Goal: Navigation & Orientation: Find specific page/section

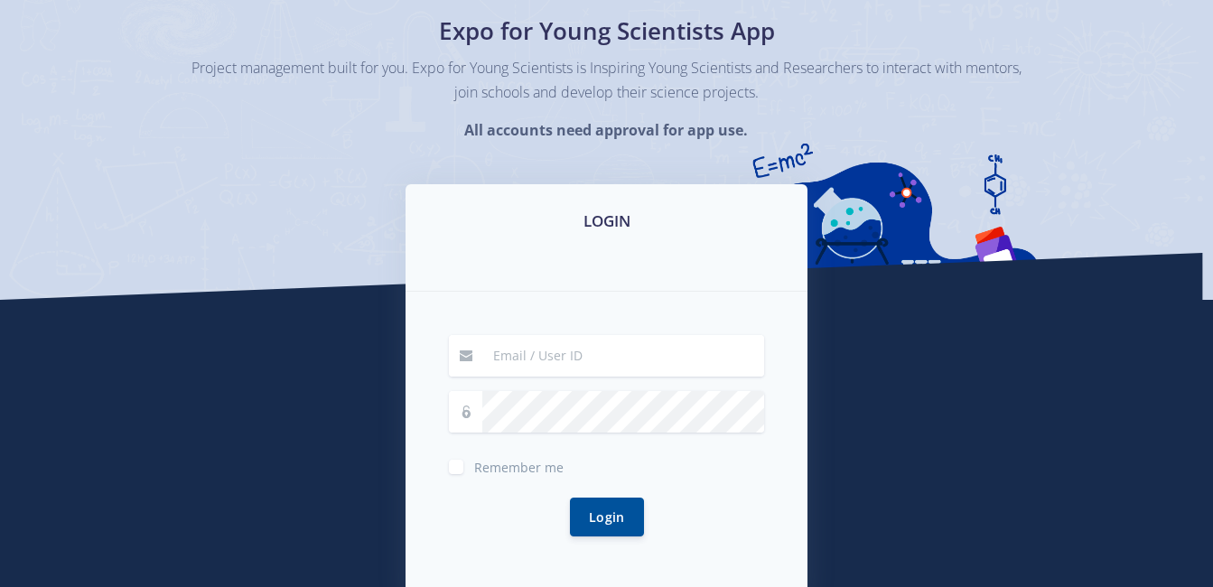
scroll to position [90, 0]
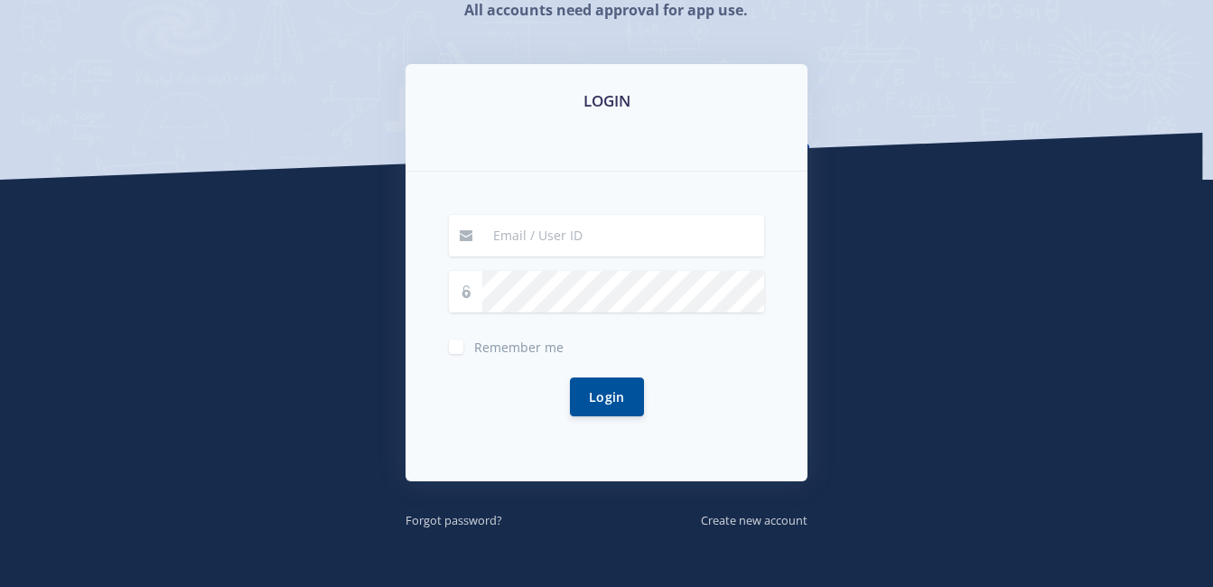
scroll to position [271, 0]
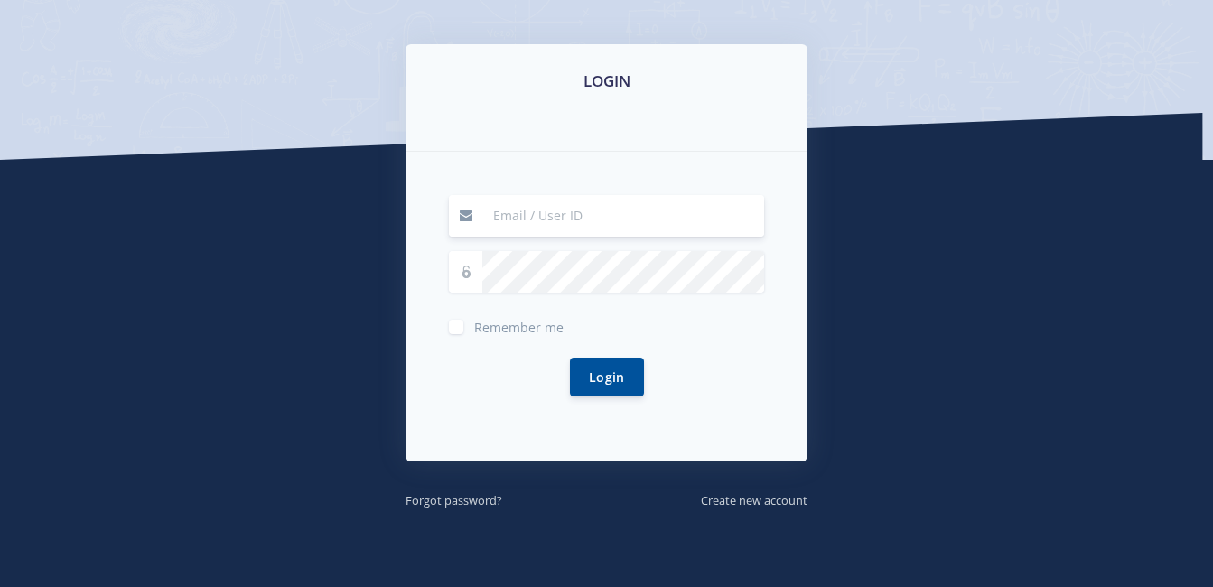
click at [523, 215] on input at bounding box center [623, 216] width 282 height 42
type input "[EMAIL_ADDRESS][DOMAIN_NAME]"
click at [603, 382] on button "Login" at bounding box center [607, 376] width 74 height 39
click at [599, 383] on button "Login" at bounding box center [607, 376] width 74 height 39
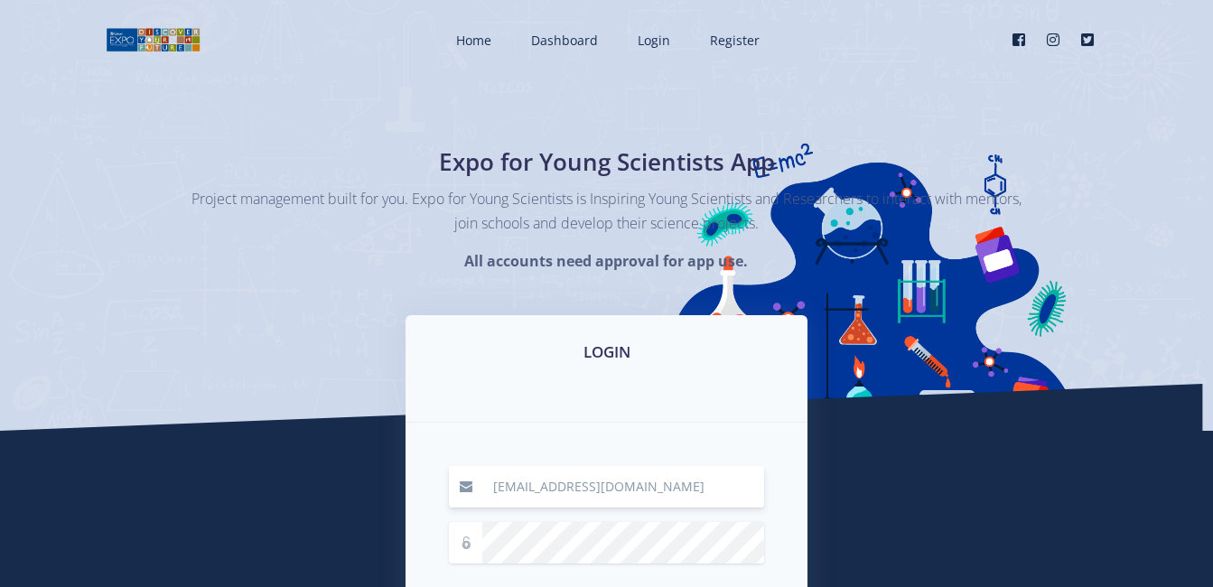
scroll to position [271, 0]
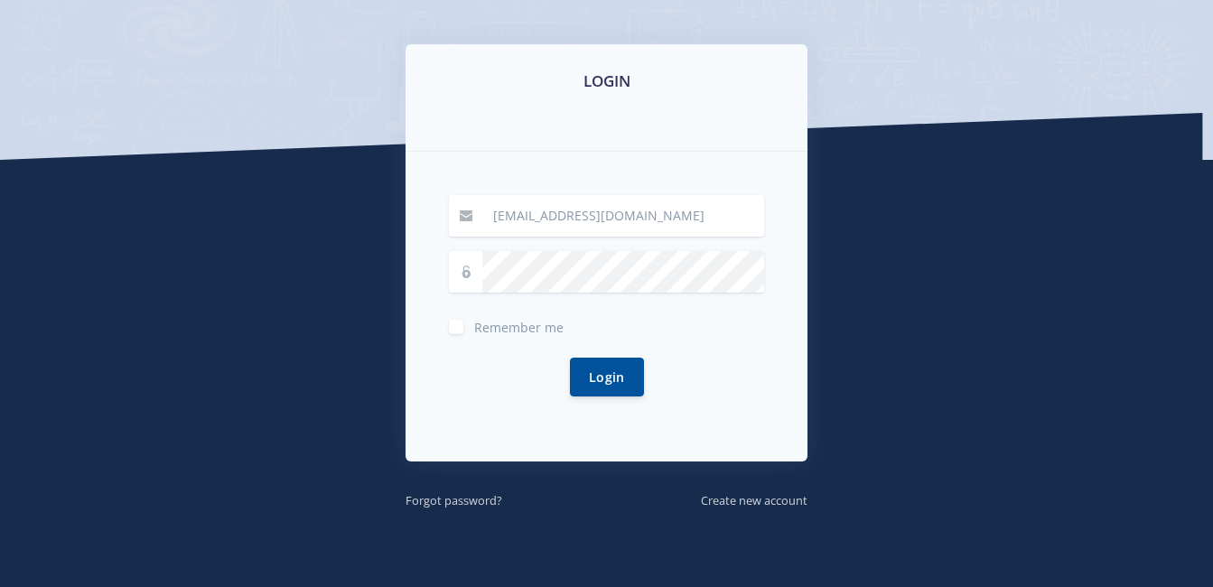
click at [474, 320] on label "Remember me" at bounding box center [518, 323] width 89 height 14
click at [474, 320] on input "Remember me" at bounding box center [480, 320] width 12 height 12
checkbox input "true"
click at [633, 219] on input "[EMAIL_ADDRESS][DOMAIN_NAME]" at bounding box center [623, 216] width 282 height 42
click at [594, 379] on button "Login" at bounding box center [607, 376] width 74 height 39
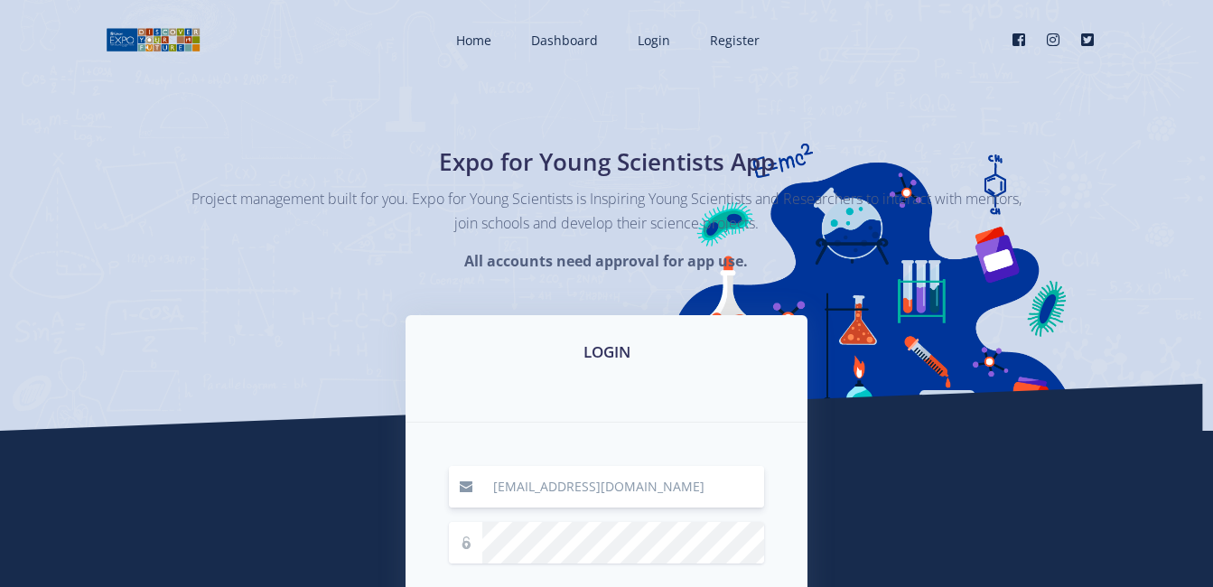
scroll to position [271, 0]
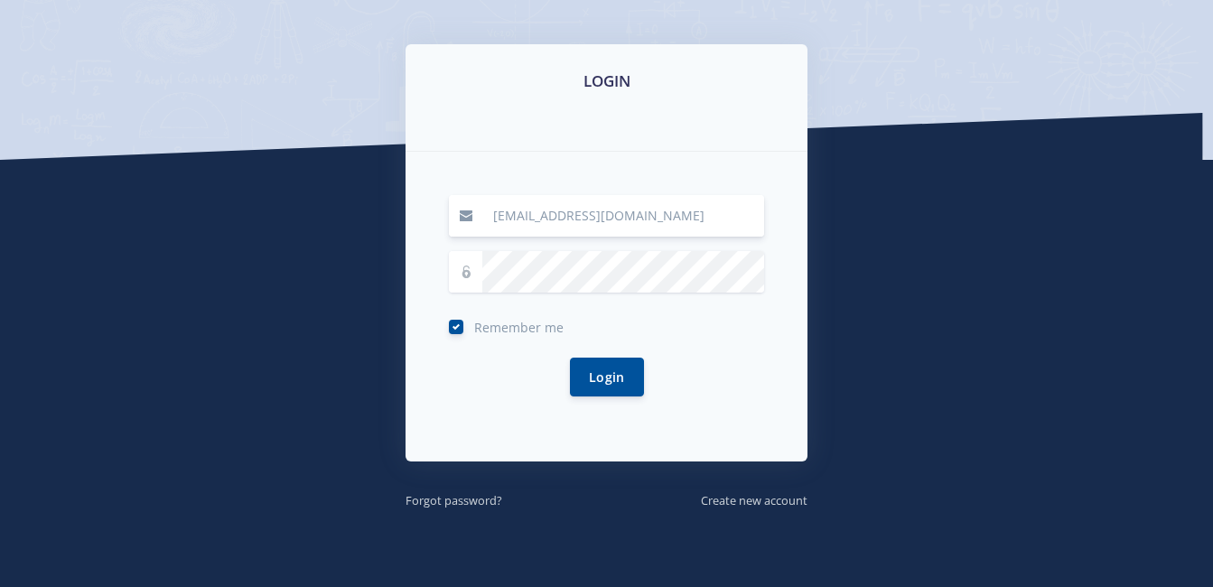
click at [551, 233] on input "[EMAIL_ADDRESS][DOMAIN_NAME]" at bounding box center [623, 216] width 282 height 42
click at [604, 369] on button "Login" at bounding box center [607, 376] width 74 height 39
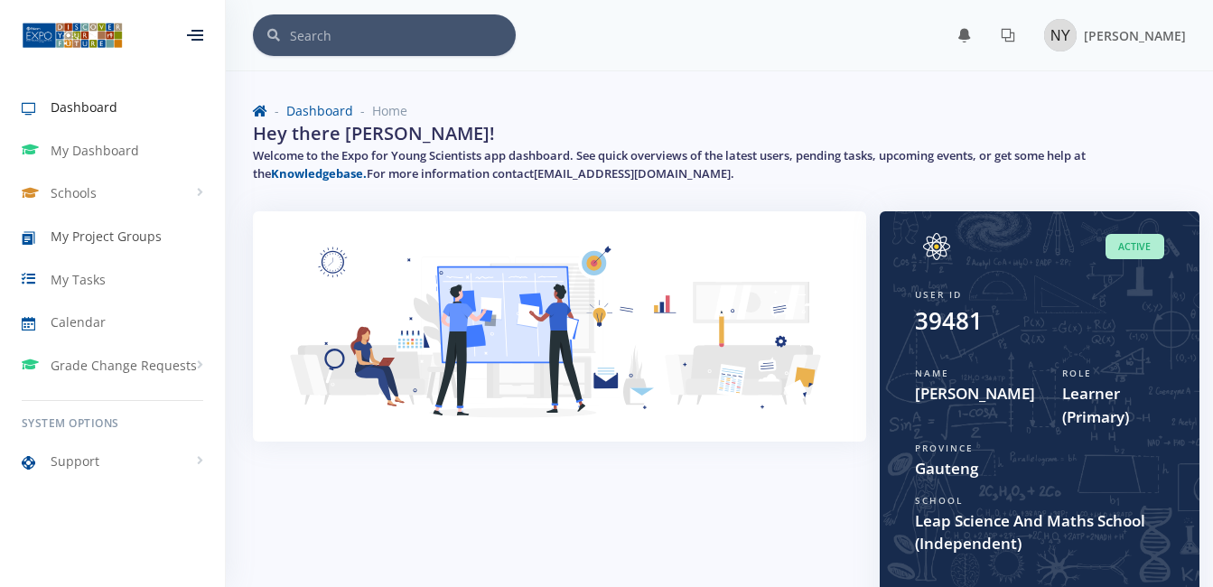
click at [114, 234] on span "My Project Groups" at bounding box center [106, 236] width 111 height 19
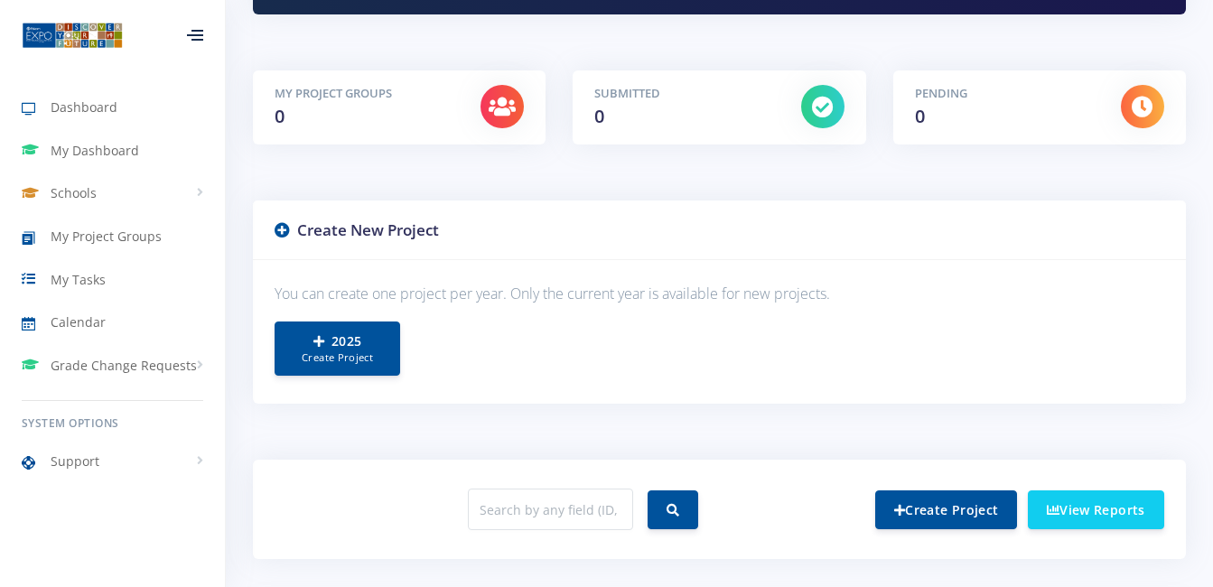
scroll to position [271, 0]
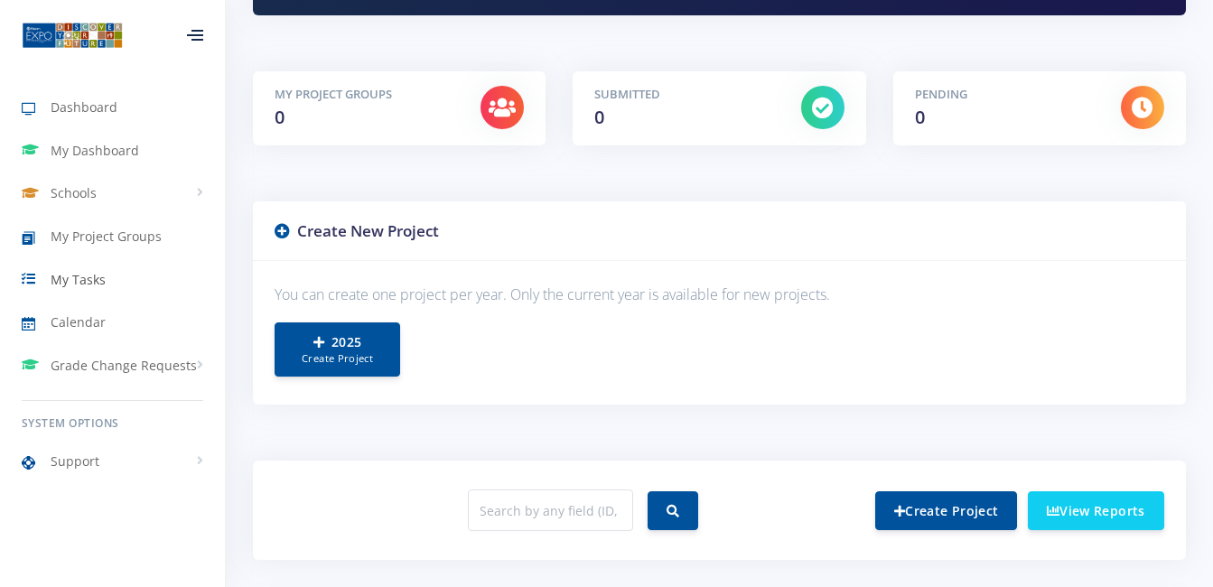
click at [140, 286] on link "My Tasks" at bounding box center [112, 279] width 225 height 42
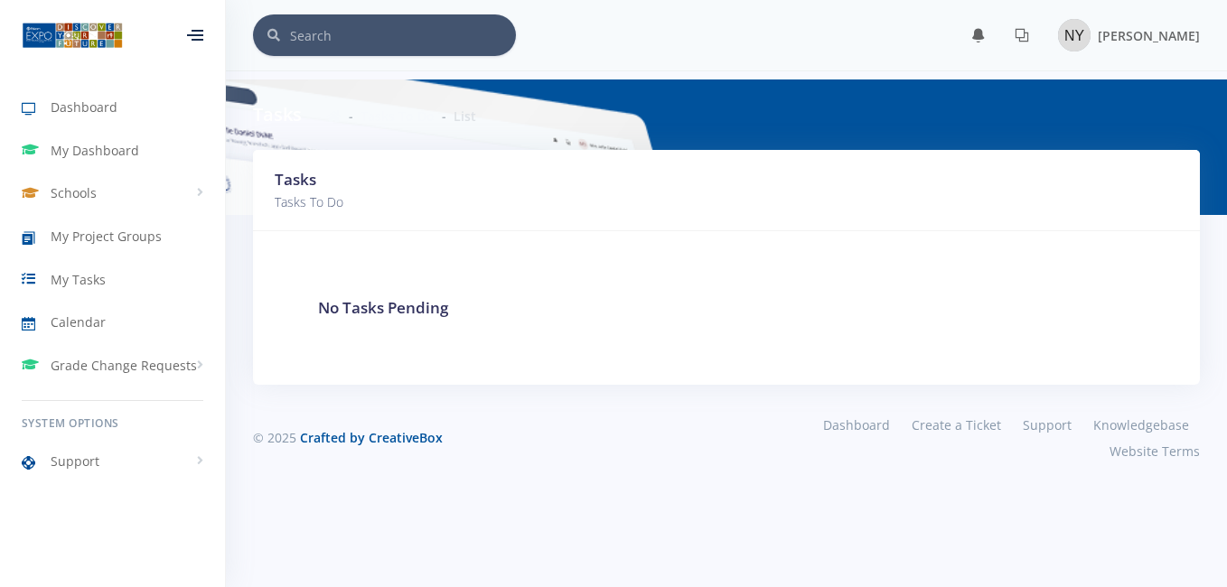
scroll to position [14, 14]
click at [136, 240] on span "My Project Groups" at bounding box center [106, 236] width 111 height 19
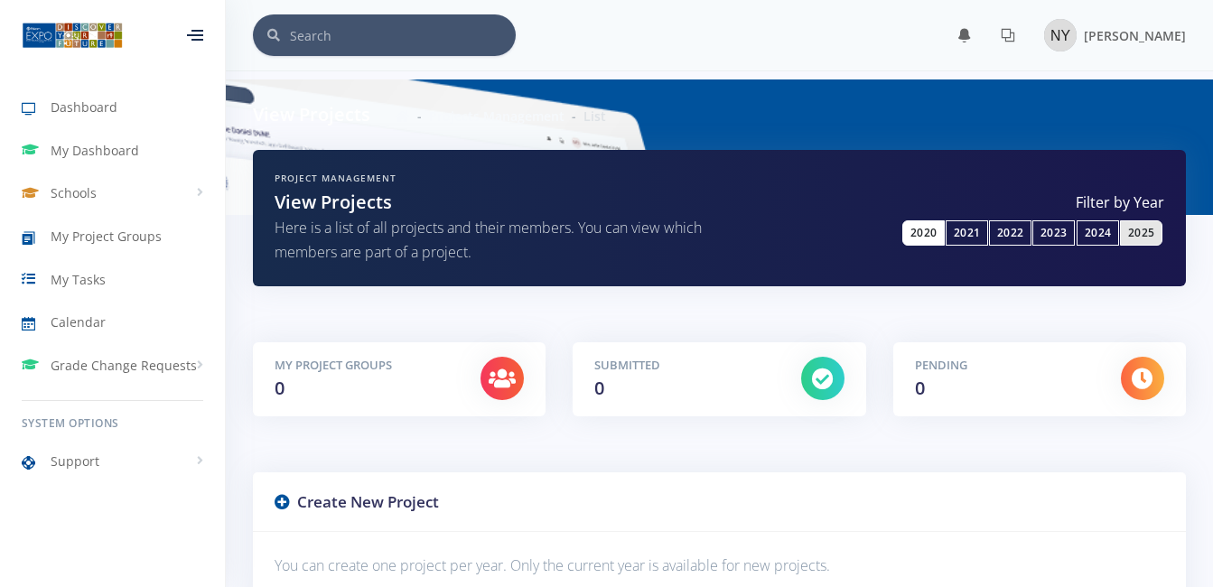
click at [915, 223] on link "2020" at bounding box center [924, 232] width 42 height 25
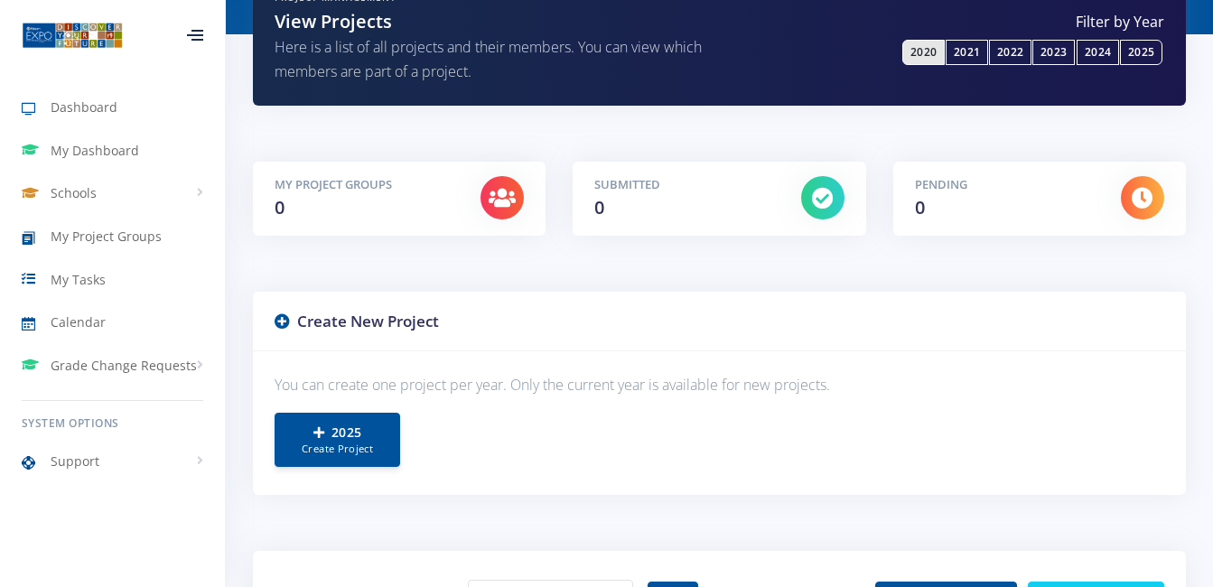
scroll to position [90, 0]
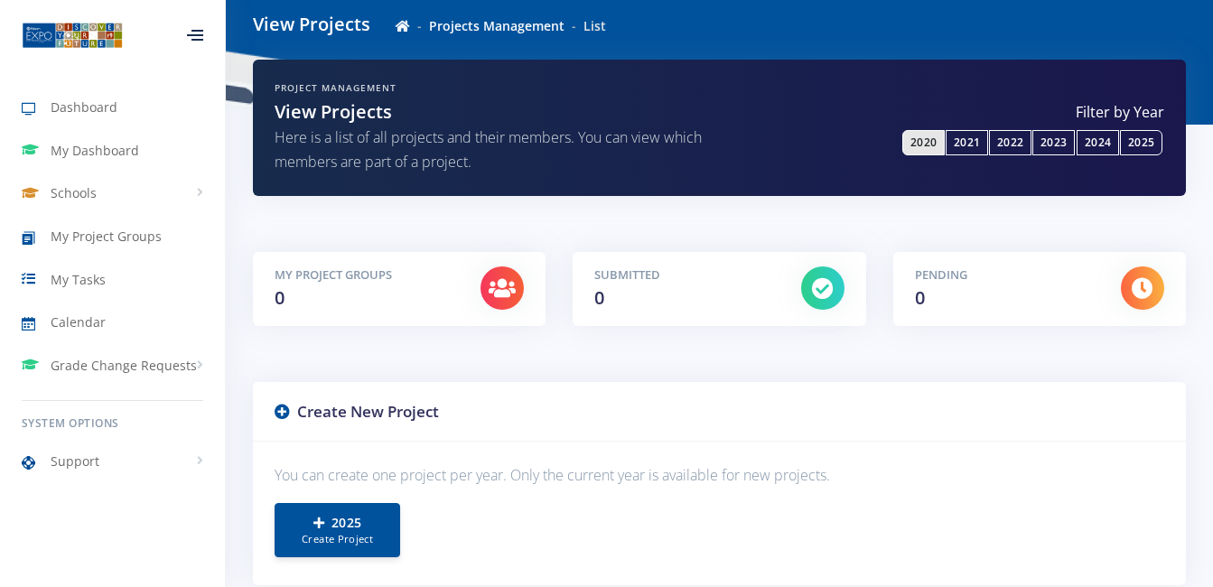
click at [526, 295] on div at bounding box center [502, 289] width 70 height 45
click at [1132, 136] on link "2025" at bounding box center [1141, 142] width 42 height 25
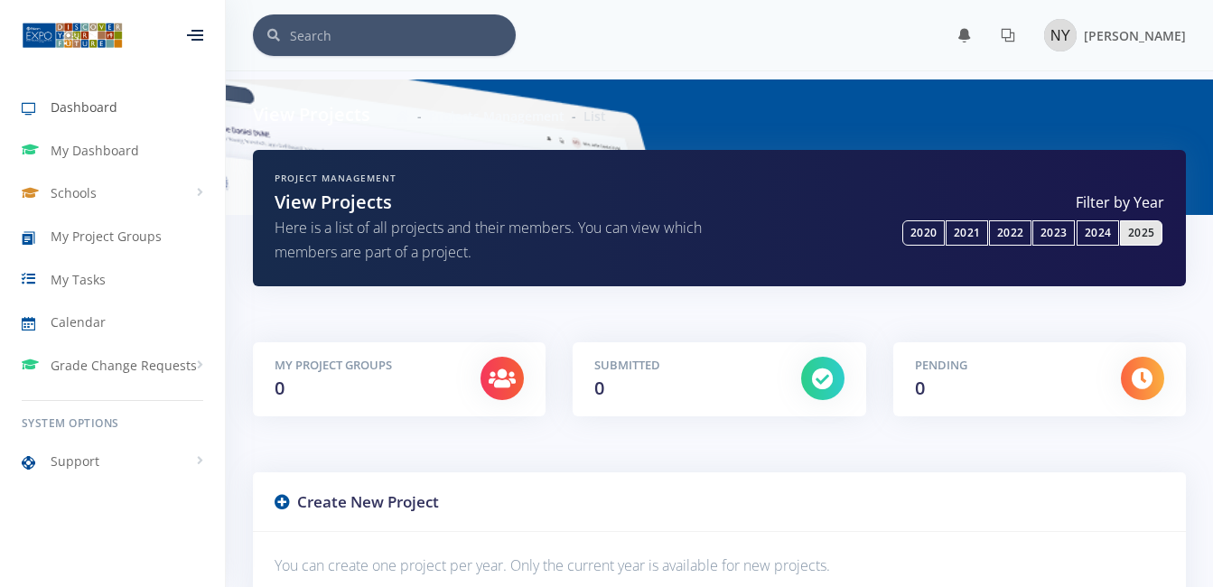
click at [143, 111] on link "Dashboard" at bounding box center [112, 108] width 225 height 42
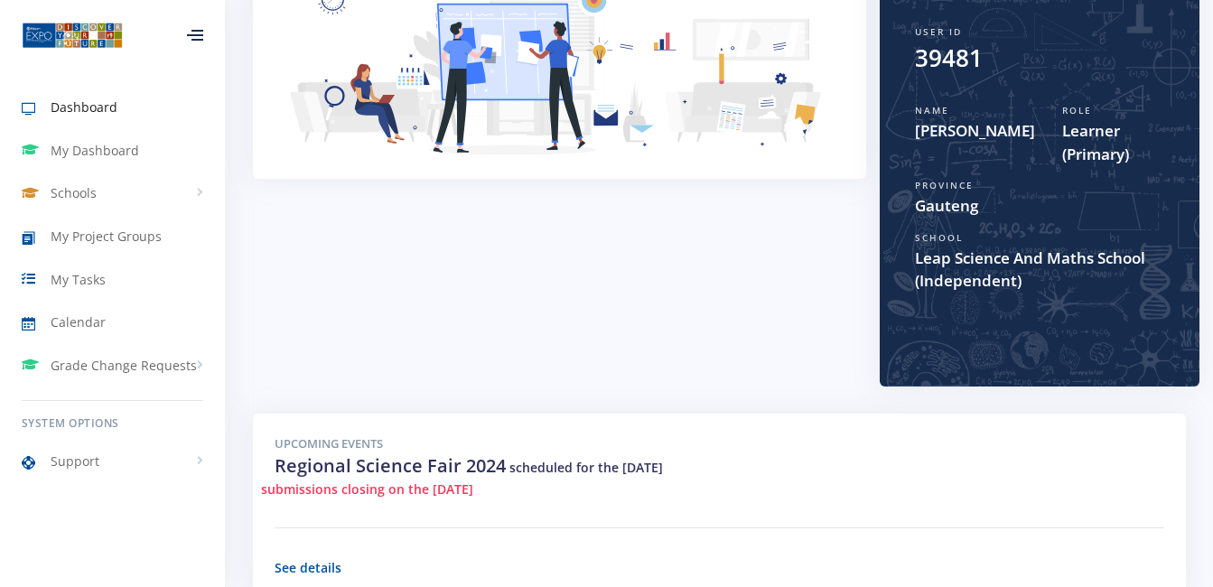
scroll to position [271, 0]
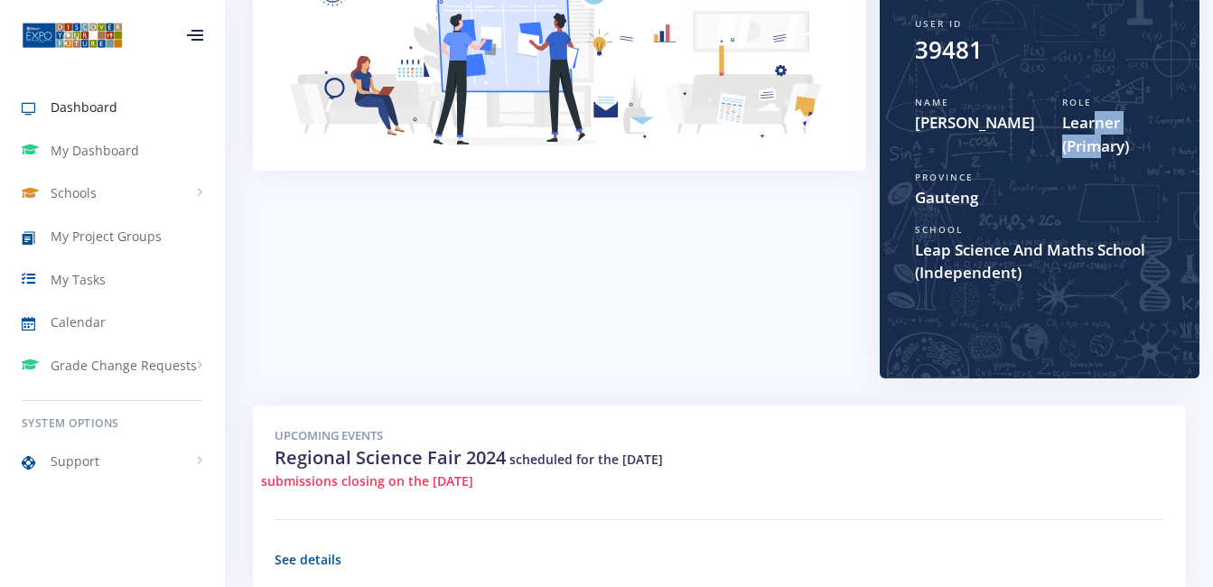
click at [1089, 137] on span "Learner (Primary)" at bounding box center [1113, 134] width 102 height 46
drag, startPoint x: 1089, startPoint y: 137, endPoint x: 1007, endPoint y: 173, distance: 89.0
click at [1007, 173] on div "Province Gauteng" at bounding box center [1040, 190] width 276 height 52
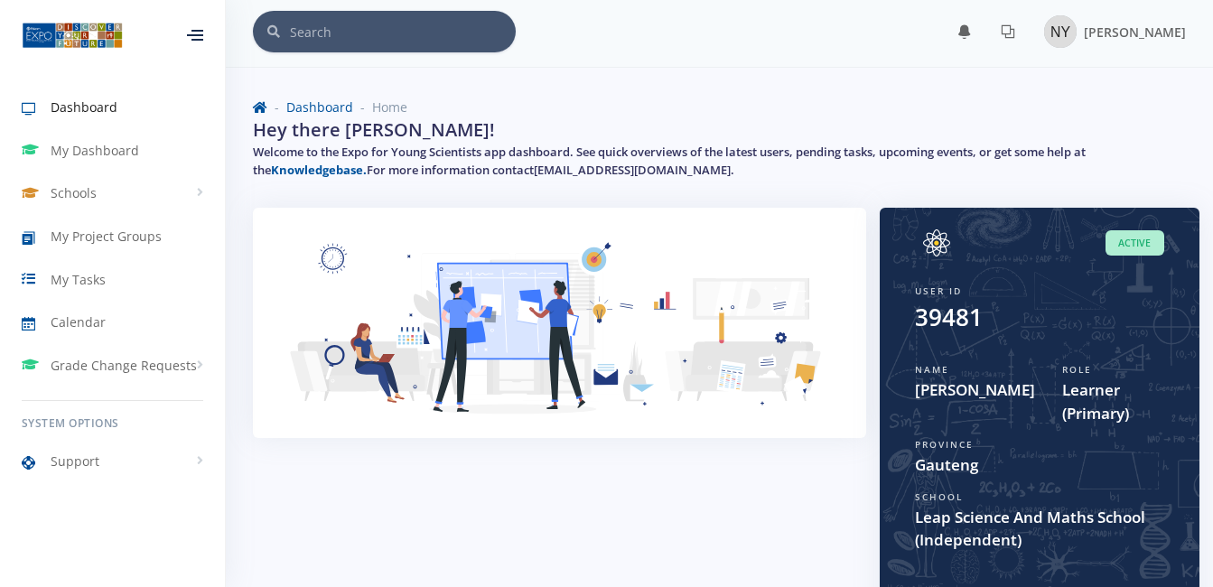
scroll to position [0, 0]
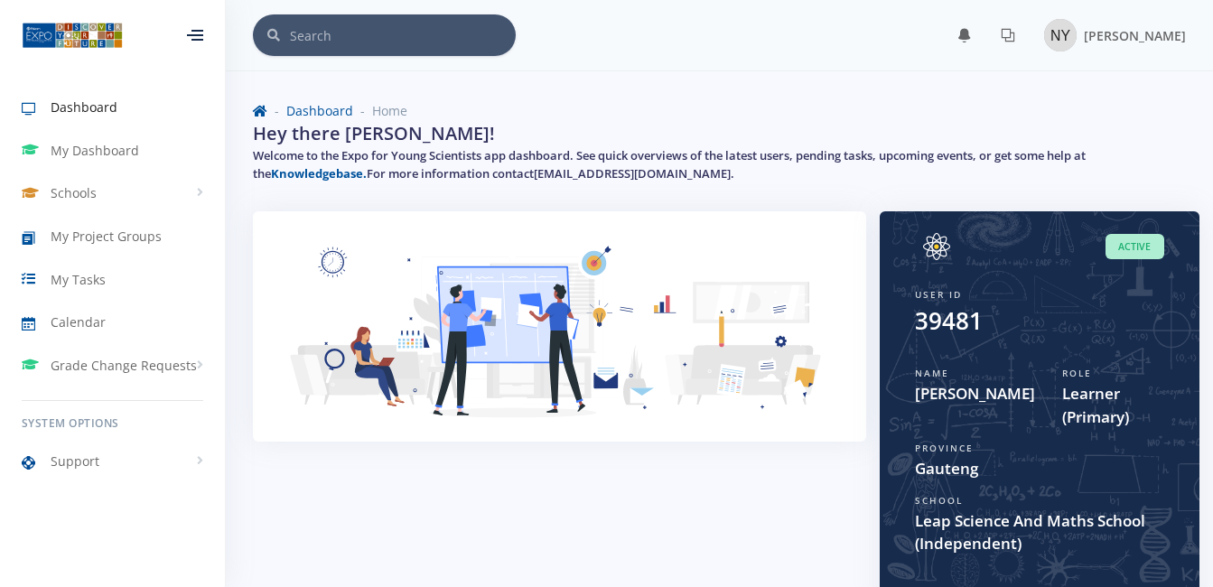
click at [1121, 241] on span "Active" at bounding box center [1135, 247] width 59 height 26
click at [1118, 250] on span "Active" at bounding box center [1135, 247] width 59 height 26
click at [1143, 249] on span "Active" at bounding box center [1135, 247] width 59 height 26
click at [1140, 251] on span "Active" at bounding box center [1135, 247] width 59 height 26
click at [1139, 251] on span "Active" at bounding box center [1135, 247] width 59 height 26
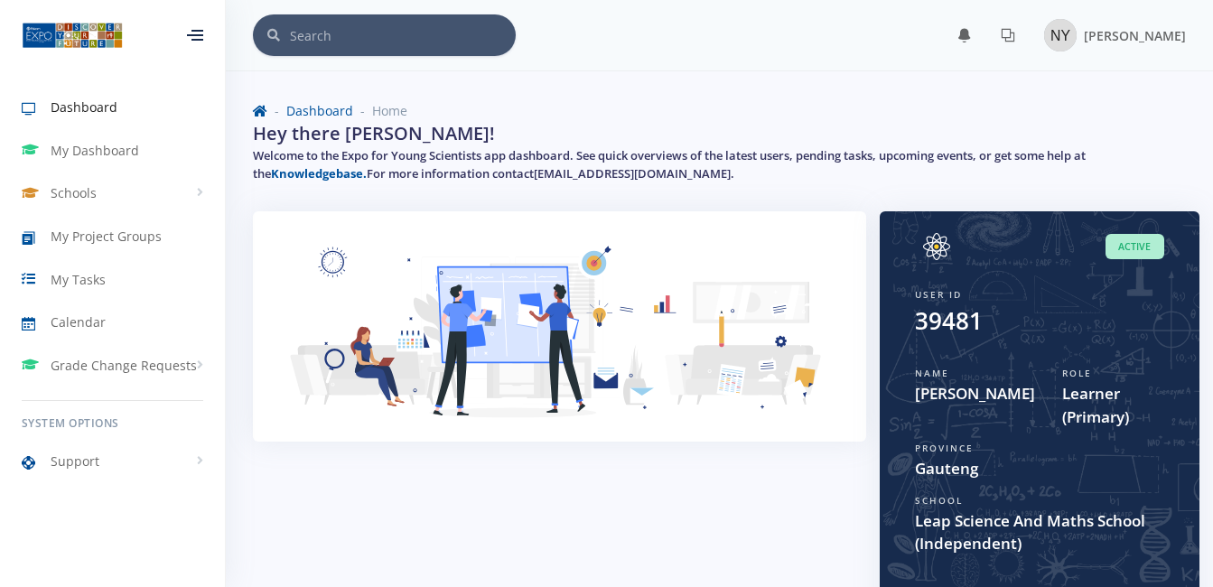
click at [1128, 253] on span "Active" at bounding box center [1135, 247] width 59 height 26
click at [1124, 250] on span "Active" at bounding box center [1135, 247] width 59 height 26
click at [1122, 250] on span "Active" at bounding box center [1135, 247] width 59 height 26
click at [1117, 252] on span "Active" at bounding box center [1135, 247] width 59 height 26
click at [1116, 248] on span "Active" at bounding box center [1135, 247] width 59 height 26
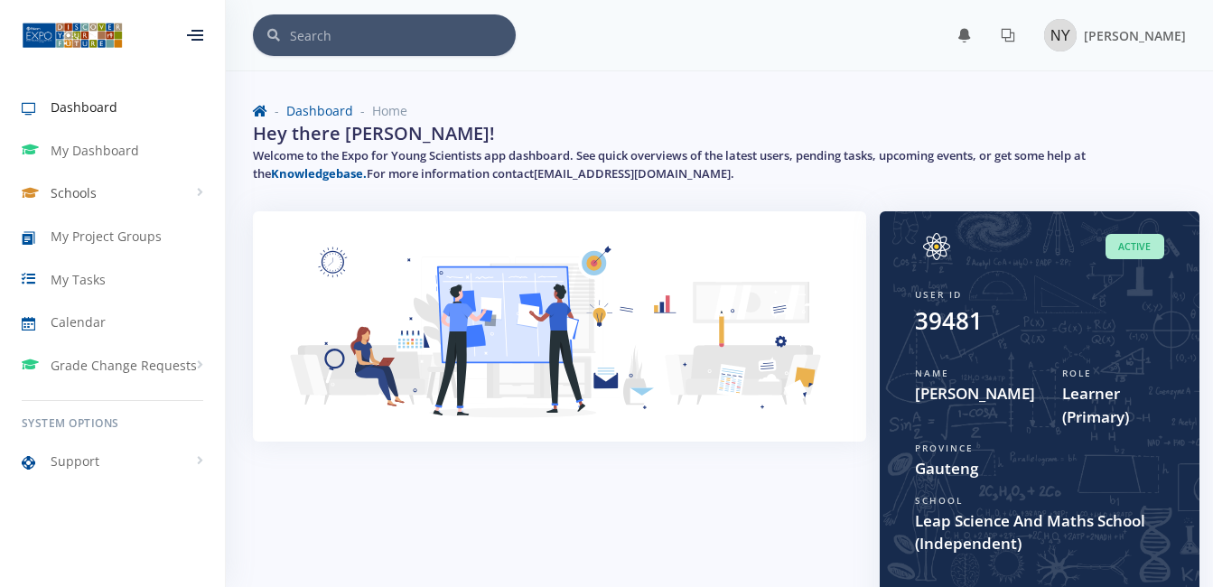
click at [119, 191] on link "Schools" at bounding box center [112, 194] width 225 height 42
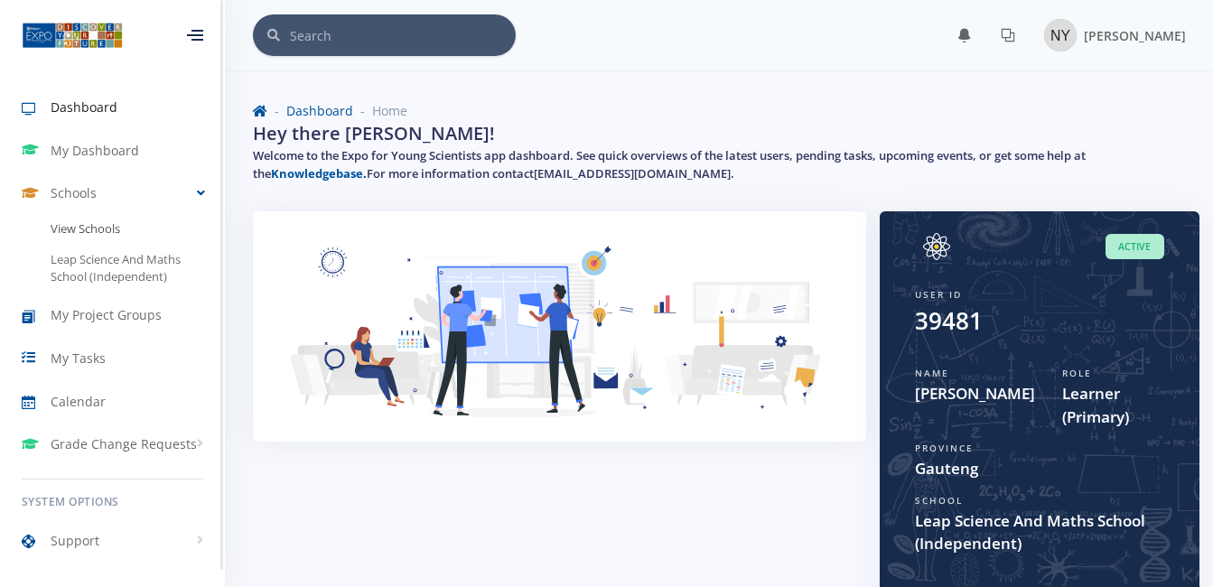
click at [105, 229] on link "View Schools" at bounding box center [112, 229] width 225 height 31
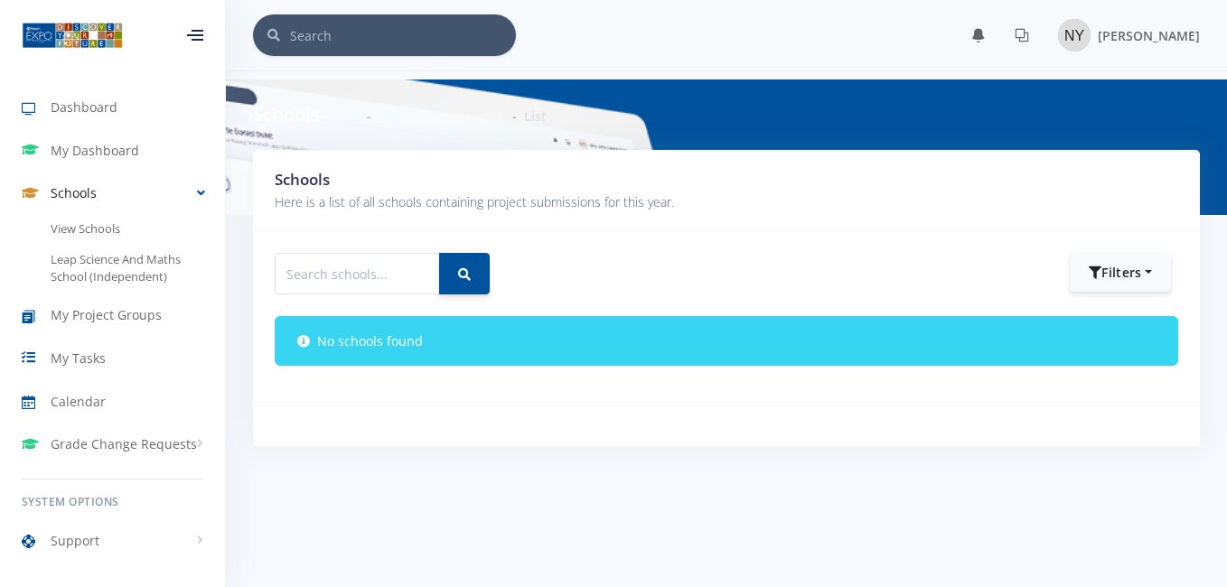
scroll to position [14, 14]
click at [90, 321] on span "My Project Groups" at bounding box center [106, 314] width 111 height 19
